Goal: Task Accomplishment & Management: Manage account settings

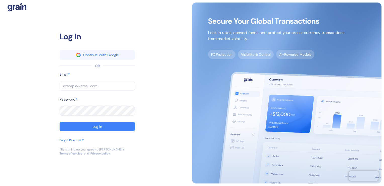
click at [68, 84] on input "text" at bounding box center [97, 86] width 75 height 10
paste input "[PERSON_NAME][EMAIL_ADDRESS][PERSON_NAME][PERSON_NAME][DOMAIN_NAME]"
type input "[PERSON_NAME][EMAIL_ADDRESS][PERSON_NAME][PERSON_NAME][DOMAIN_NAME]"
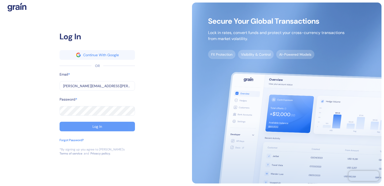
click at [103, 124] on button "Log In" at bounding box center [97, 127] width 75 height 10
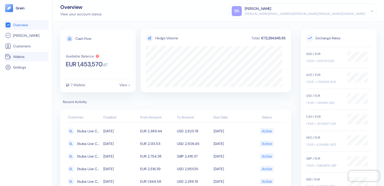
click at [23, 60] on li "Wallets" at bounding box center [26, 57] width 45 height 10
click at [20, 57] on span "Wallets" at bounding box center [19, 56] width 12 height 5
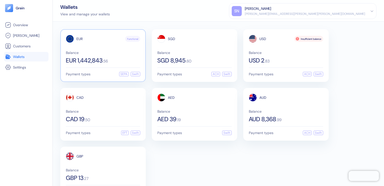
click at [86, 47] on div "EUR Functional Balance EUR 1,442,843 . 56" at bounding box center [103, 49] width 74 height 29
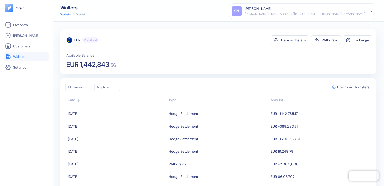
click at [343, 87] on span "Download Transfers" at bounding box center [353, 87] width 32 height 4
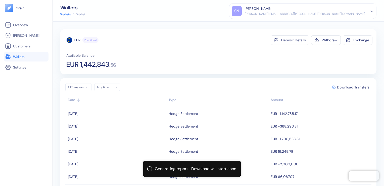
click at [19, 56] on span "Wallets" at bounding box center [19, 56] width 12 height 5
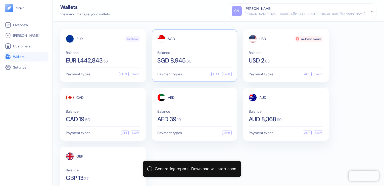
click at [183, 58] on span "SGD 8,945" at bounding box center [172, 60] width 28 height 6
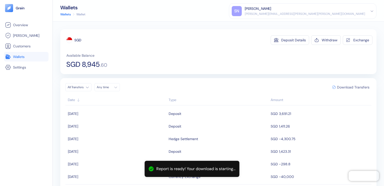
click at [349, 87] on span "Download Transfers" at bounding box center [353, 87] width 32 height 4
click at [18, 56] on span "Wallets" at bounding box center [19, 56] width 12 height 5
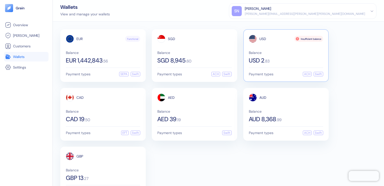
click at [272, 63] on div "USD Insufficient balance Balance USD 2 . 83 Payment types ACH Swift" at bounding box center [287, 55] width 86 height 53
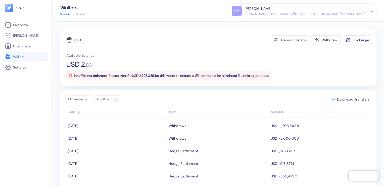
click at [344, 99] on span "Download Transfers" at bounding box center [353, 99] width 32 height 4
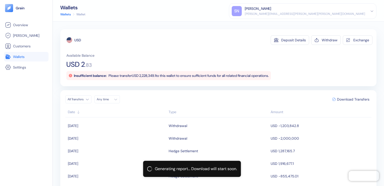
click at [17, 57] on span "Wallets" at bounding box center [19, 56] width 12 height 5
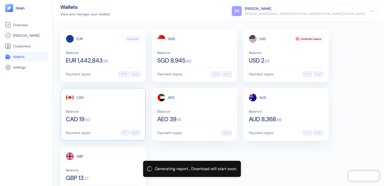
click at [70, 118] on span "CAD 19" at bounding box center [75, 119] width 19 height 6
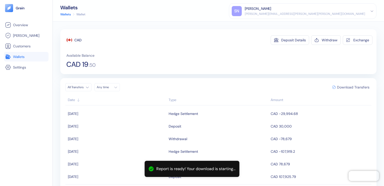
click at [351, 87] on span "Download Transfers" at bounding box center [353, 87] width 32 height 4
click at [19, 55] on span "Wallets" at bounding box center [19, 56] width 12 height 5
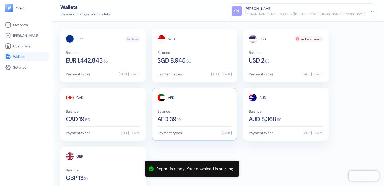
click at [176, 119] on span "AED 39" at bounding box center [167, 119] width 19 height 6
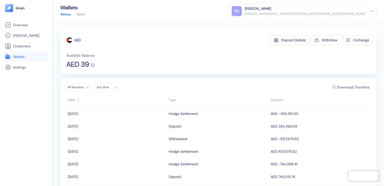
click at [344, 87] on span "Download Transfers" at bounding box center [353, 87] width 32 height 4
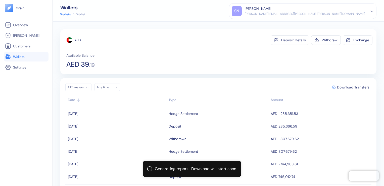
click at [15, 58] on span "Wallets" at bounding box center [19, 56] width 12 height 5
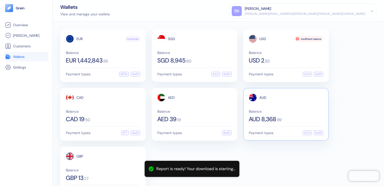
click at [259, 119] on span "AUD 8,368" at bounding box center [262, 119] width 27 height 6
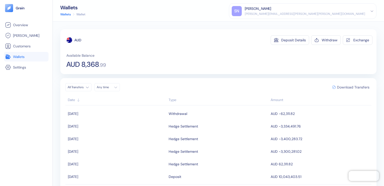
click at [351, 87] on span "Download Transfers" at bounding box center [353, 87] width 32 height 4
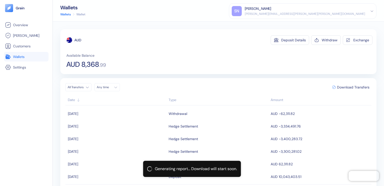
click at [20, 56] on span "Wallets" at bounding box center [19, 56] width 12 height 5
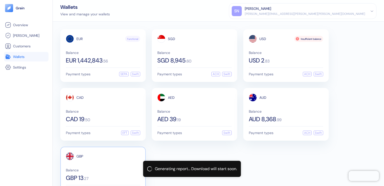
click at [79, 177] on span "GBP 13" at bounding box center [75, 178] width 18 height 6
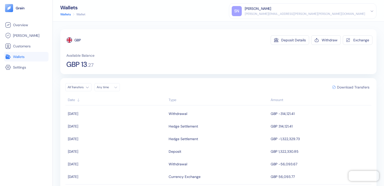
click at [338, 87] on span "Download Transfers" at bounding box center [353, 87] width 32 height 4
